Goal: Find contact information: Find contact information

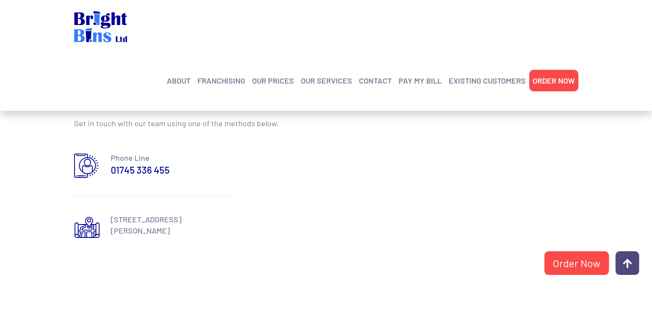
scroll to position [388, 0]
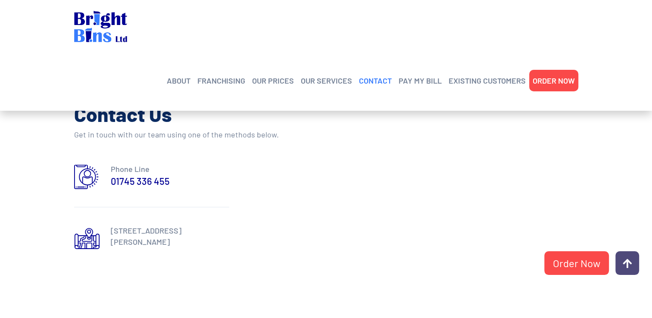
click at [374, 74] on link "CONTACT" at bounding box center [375, 80] width 33 height 13
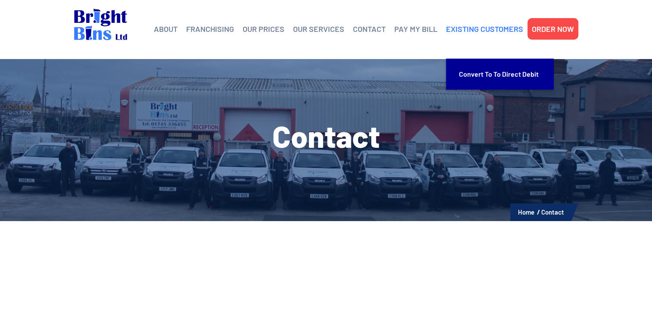
click at [477, 30] on link "EXISTING CUSTOMERS" at bounding box center [484, 28] width 77 height 13
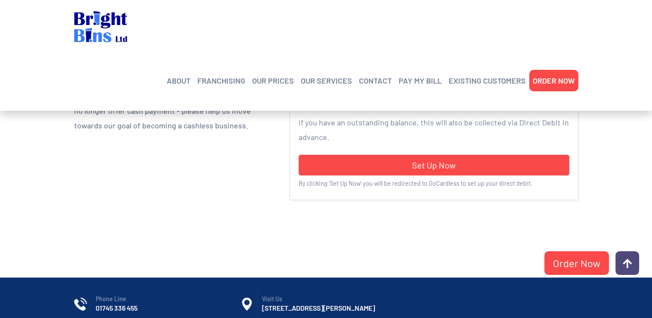
scroll to position [351, 0]
